Goal: Navigation & Orientation: Find specific page/section

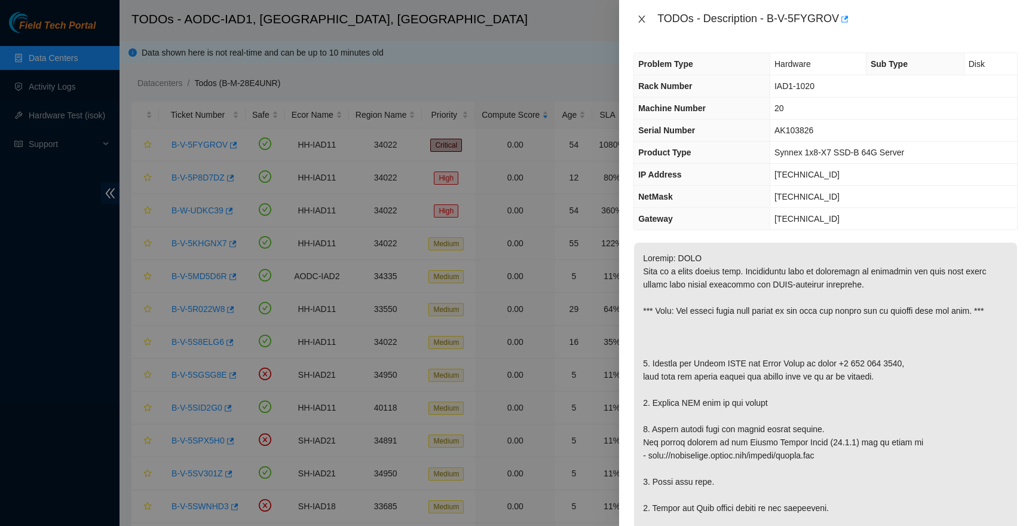
click at [641, 17] on icon "close" at bounding box center [642, 19] width 10 height 10
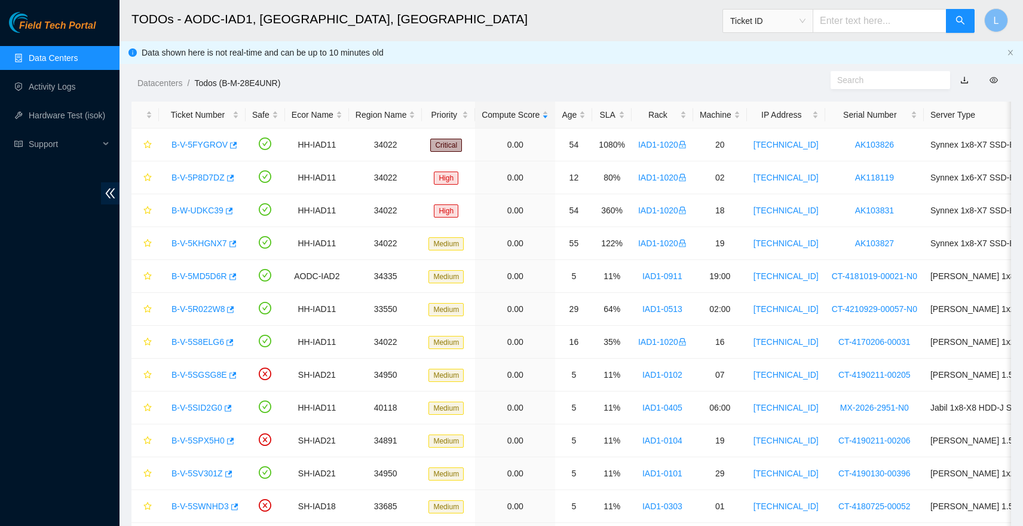
click at [64, 60] on link "Data Centers" at bounding box center [53, 58] width 49 height 10
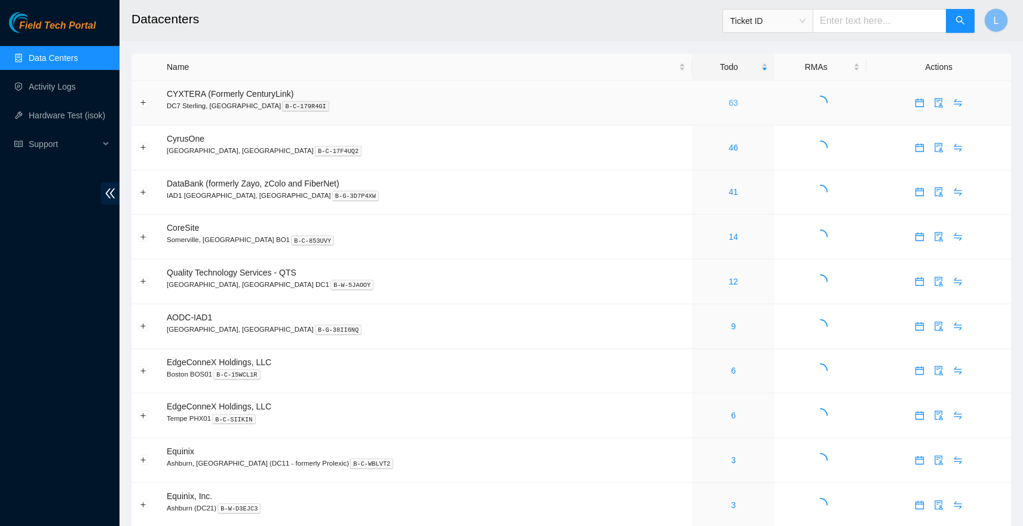
click at [729, 104] on link "63" at bounding box center [734, 103] width 10 height 10
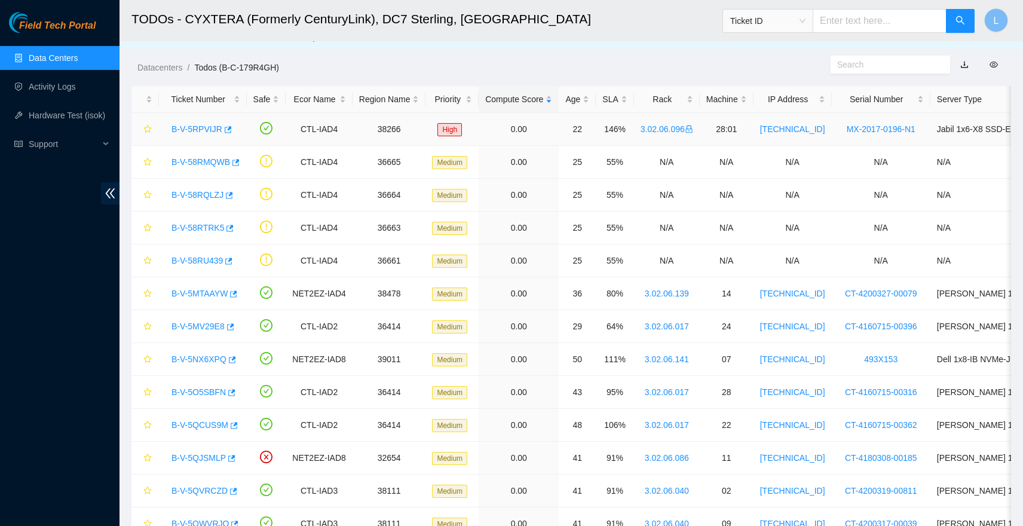
scroll to position [21, 0]
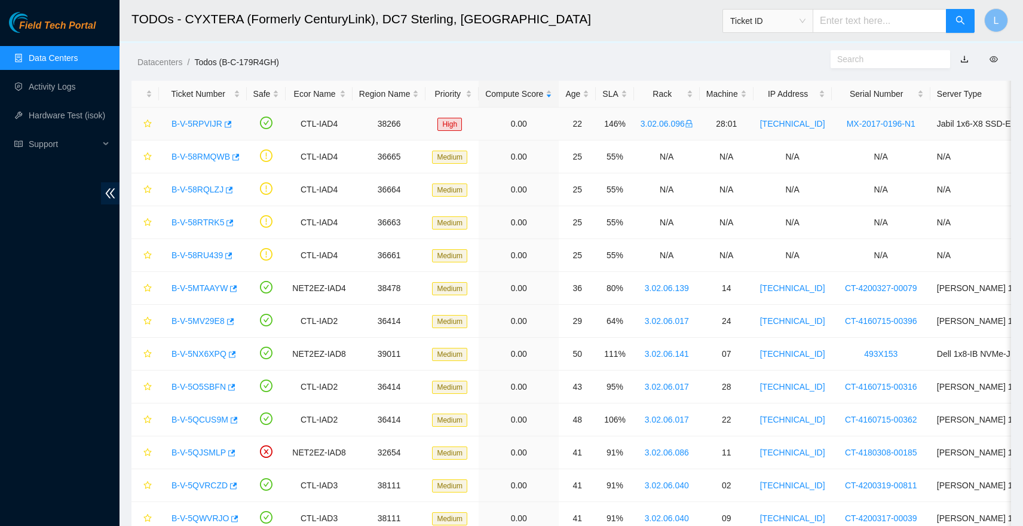
click at [192, 123] on link "B-V-5RPVIJR" at bounding box center [196, 124] width 51 height 10
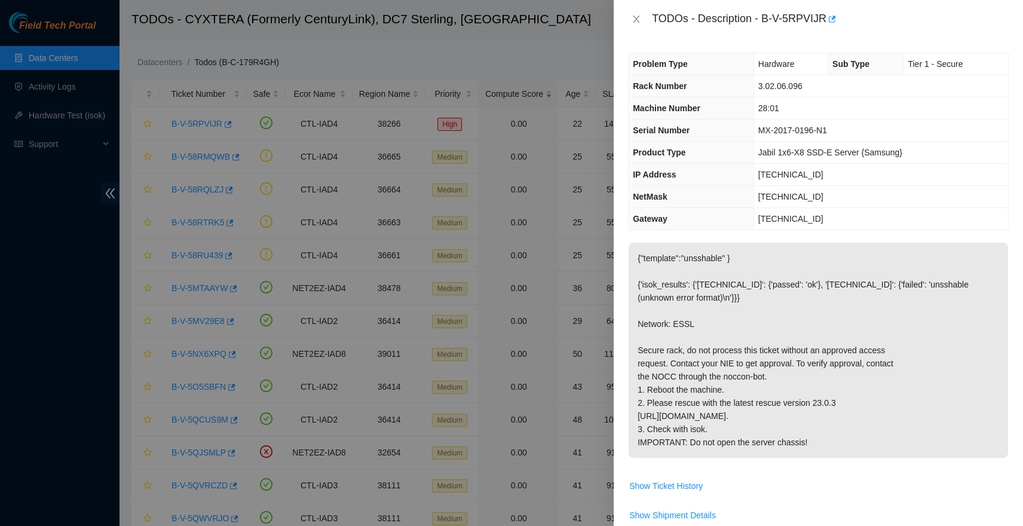
scroll to position [23, 0]
click at [634, 15] on button "Close" at bounding box center [641, 19] width 17 height 11
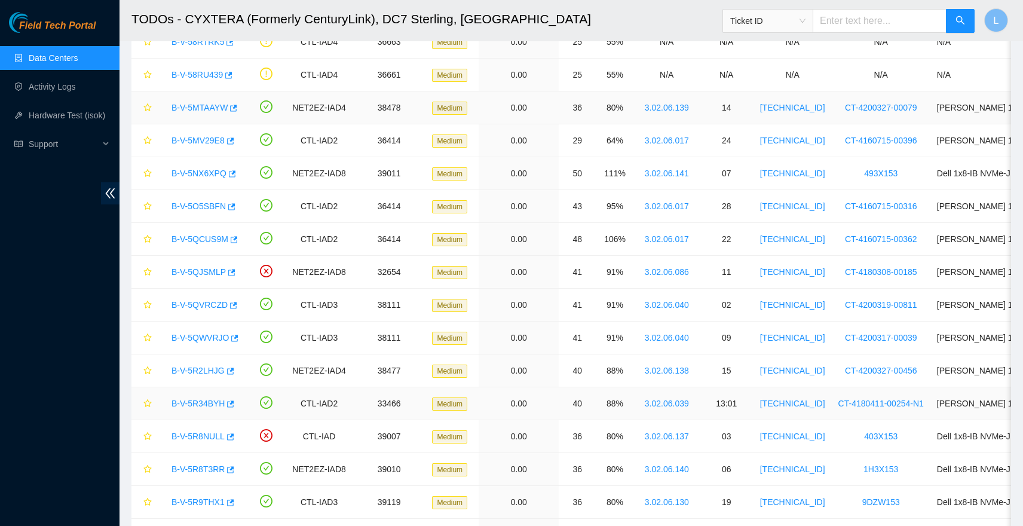
scroll to position [0, 0]
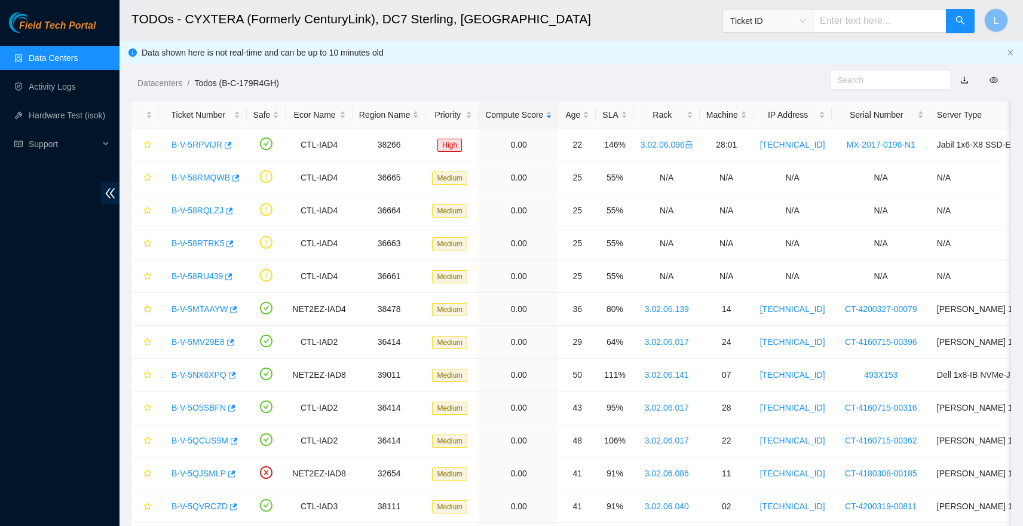
click at [43, 56] on link "Data Centers" at bounding box center [53, 58] width 49 height 10
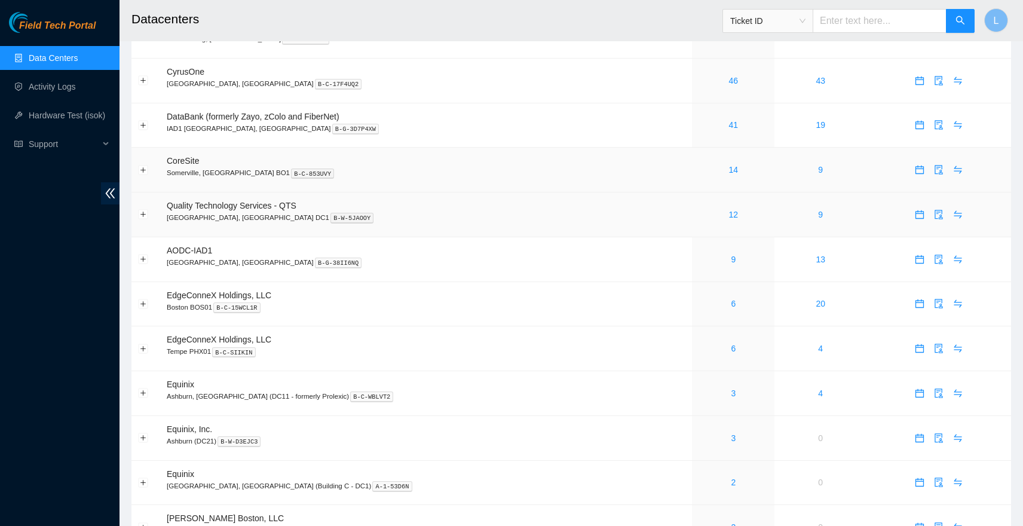
scroll to position [68, 0]
click at [729, 213] on link "12" at bounding box center [734, 213] width 10 height 10
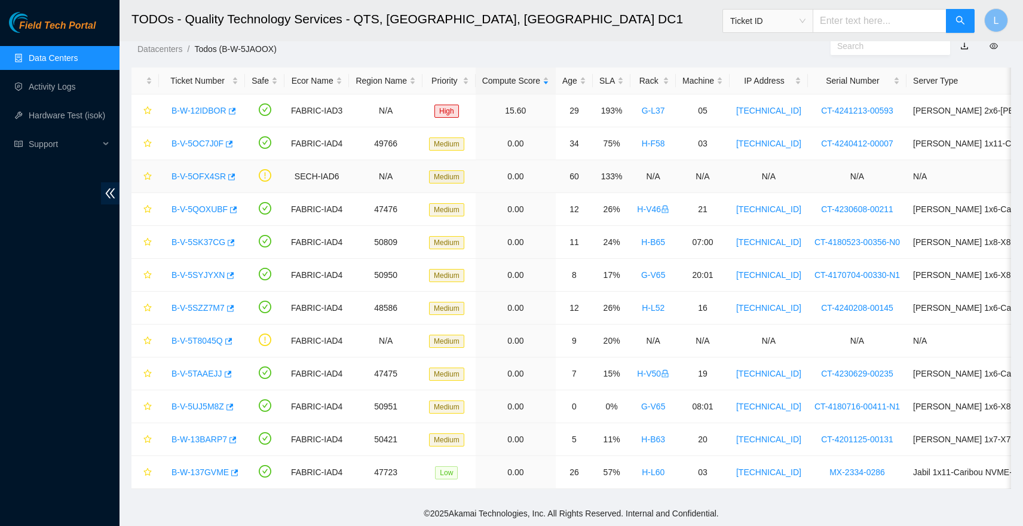
scroll to position [43, 0]
